Goal: Information Seeking & Learning: Find contact information

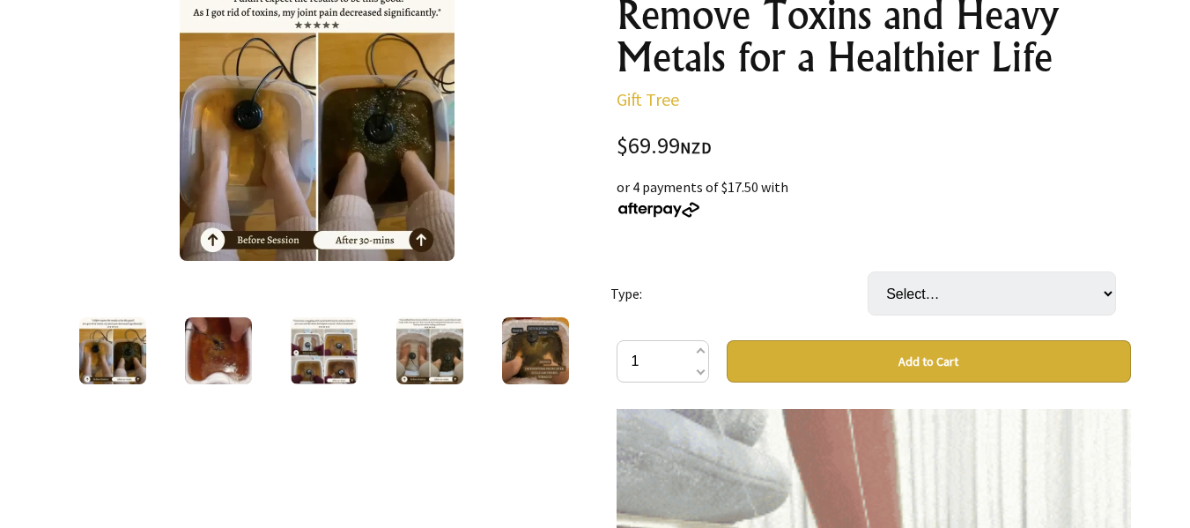
scroll to position [301, 0]
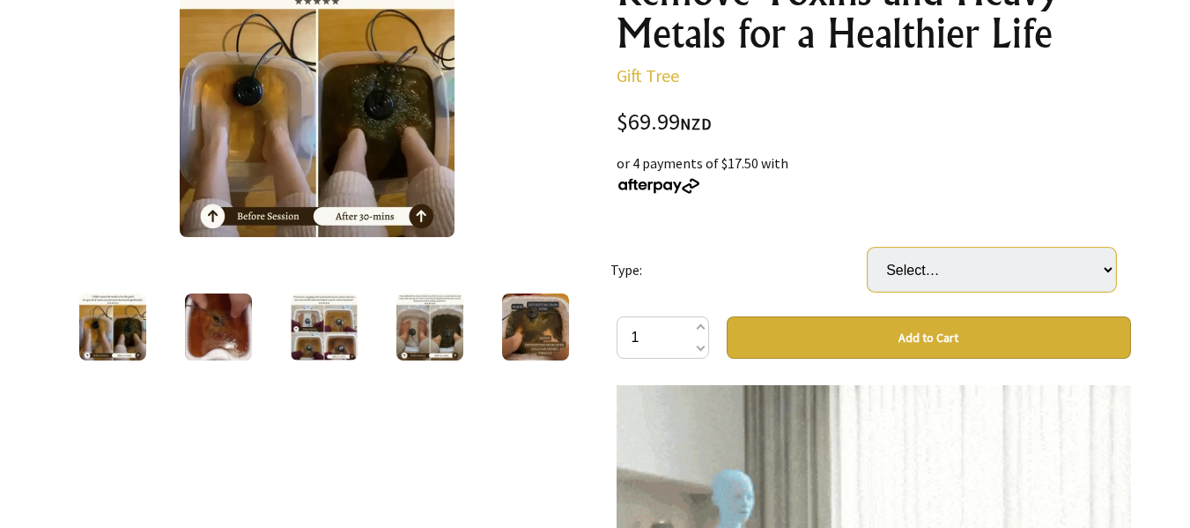
click at [1108, 262] on select "Select… Dotox Ion Array Without Adapter Dotox Ion Array With Adapter (+ $69.99)…" at bounding box center [992, 270] width 248 height 44
click at [1118, 128] on div "$69.99 NZD" at bounding box center [874, 123] width 515 height 24
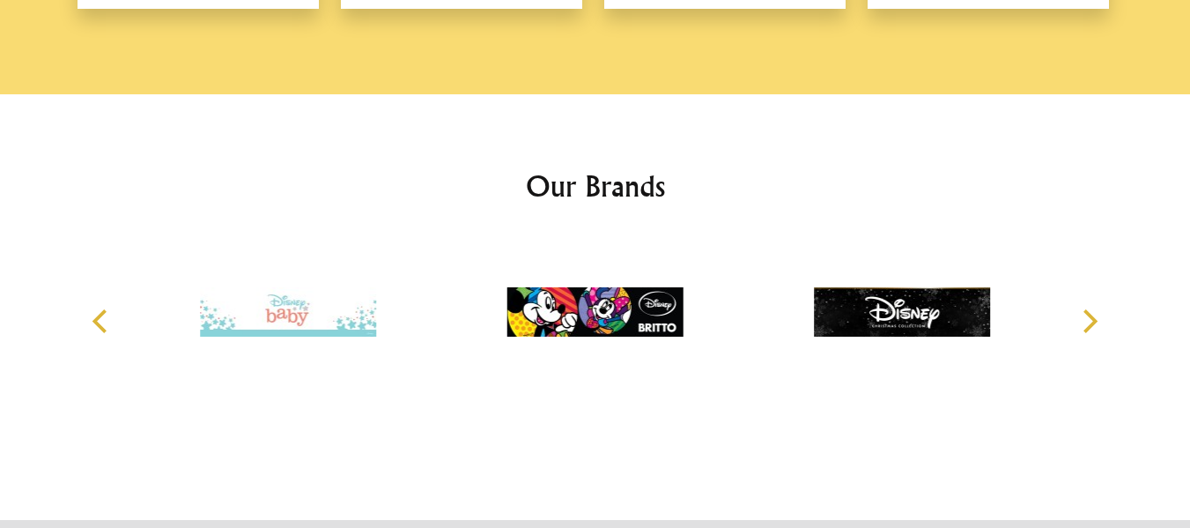
scroll to position [2798, 0]
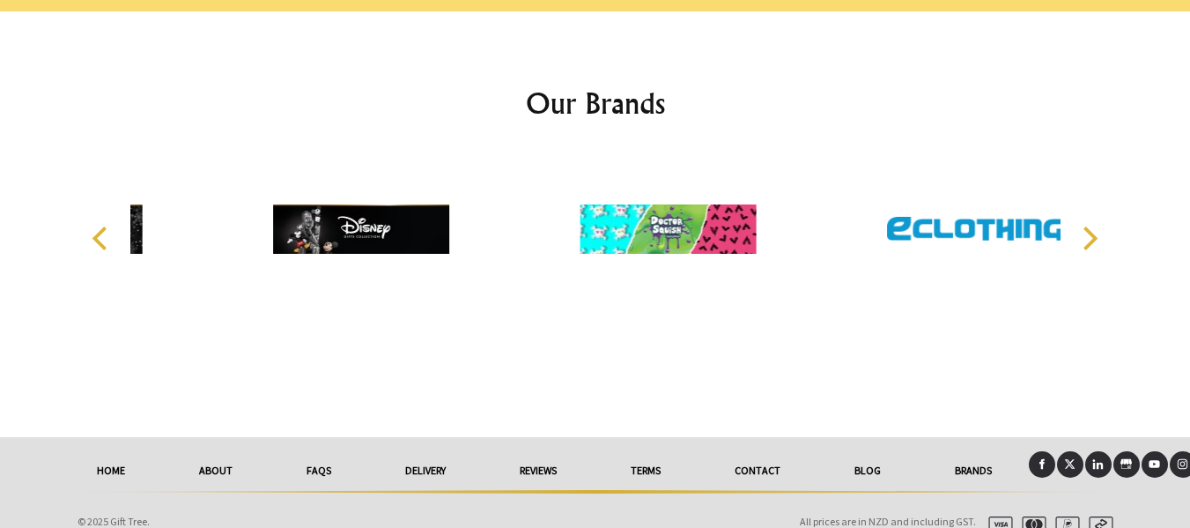
click at [208, 451] on link "About" at bounding box center [215, 470] width 107 height 39
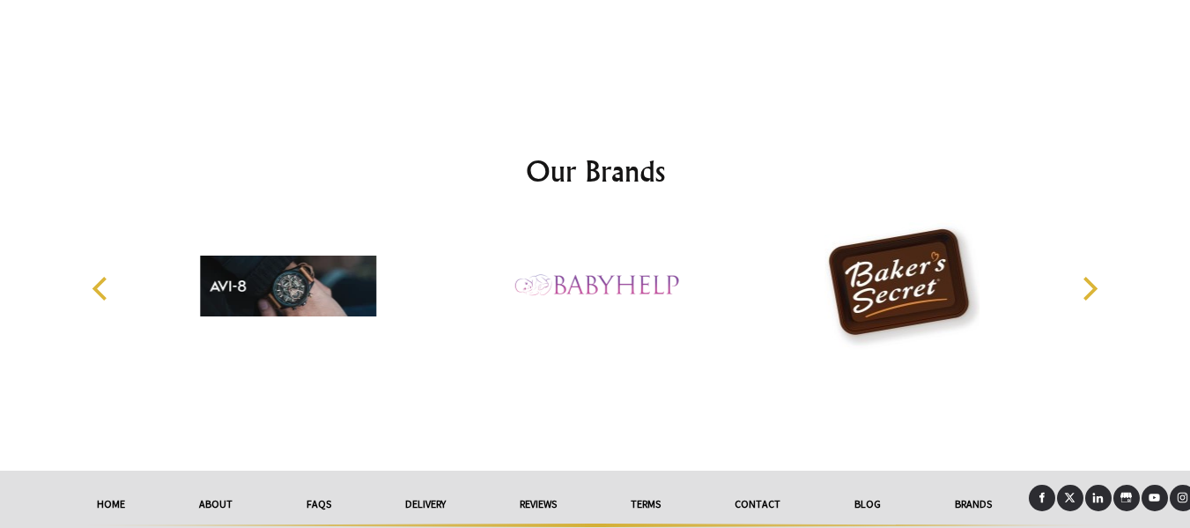
scroll to position [3266, 0]
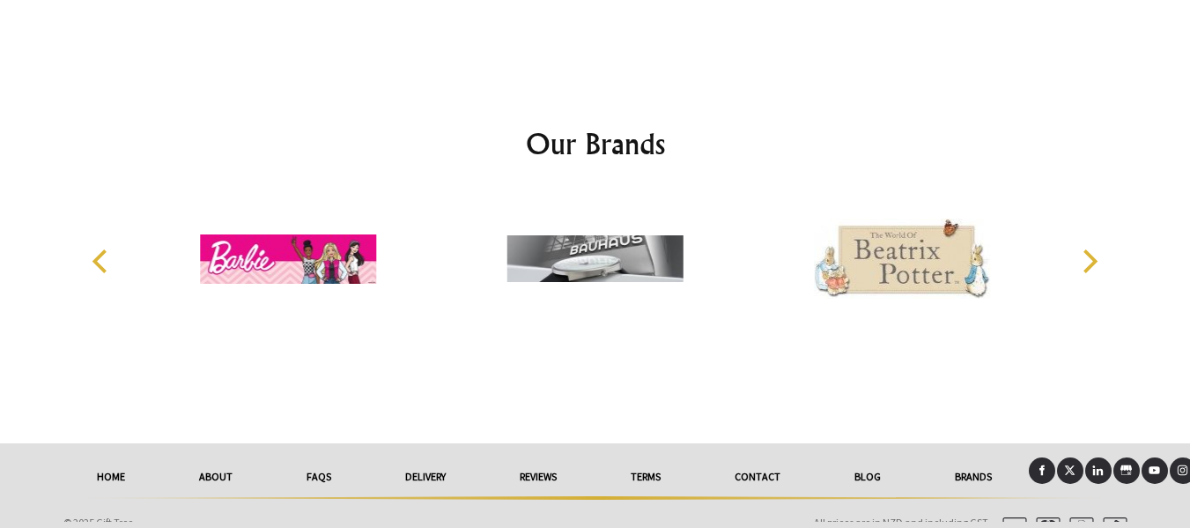
click at [749, 469] on link "Contact" at bounding box center [758, 476] width 120 height 39
